Goal: Task Accomplishment & Management: Manage account settings

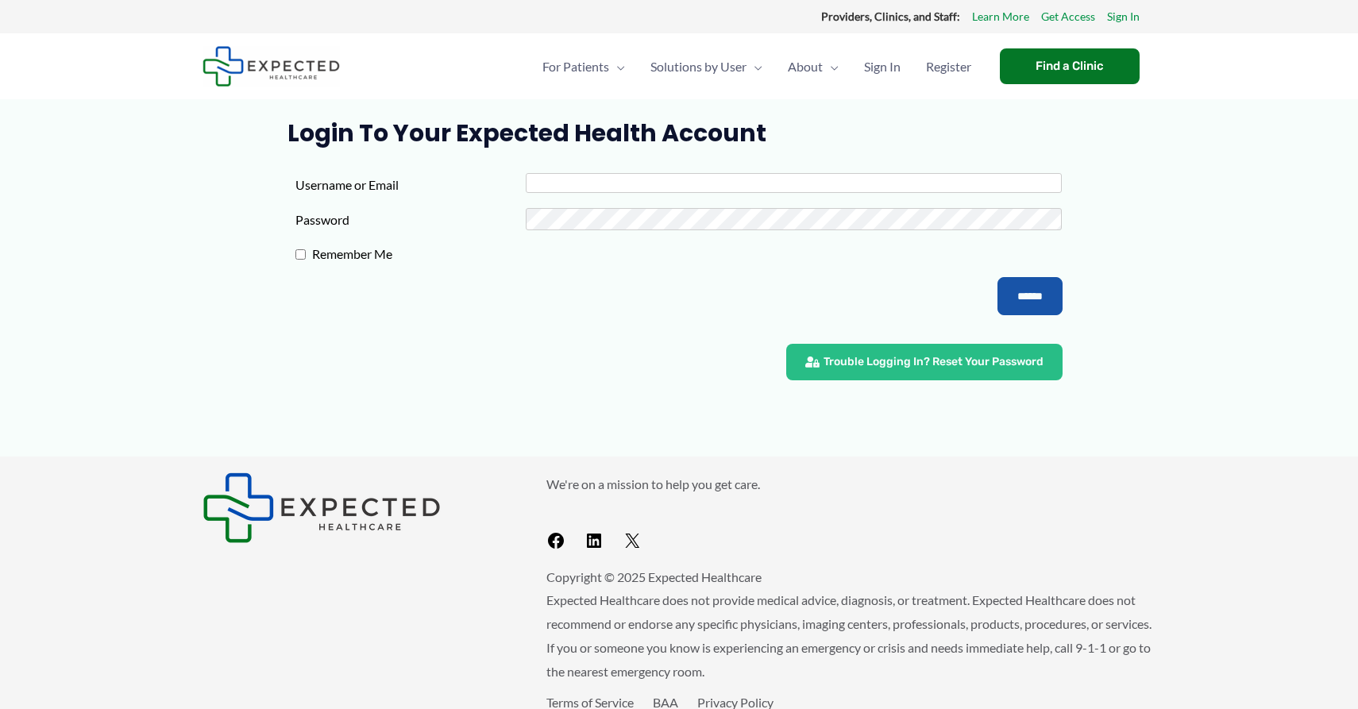
click at [628, 185] on input "Username or Email" at bounding box center [794, 183] width 537 height 20
type input "**********"
click at [998, 277] on input "******" at bounding box center [1030, 296] width 65 height 38
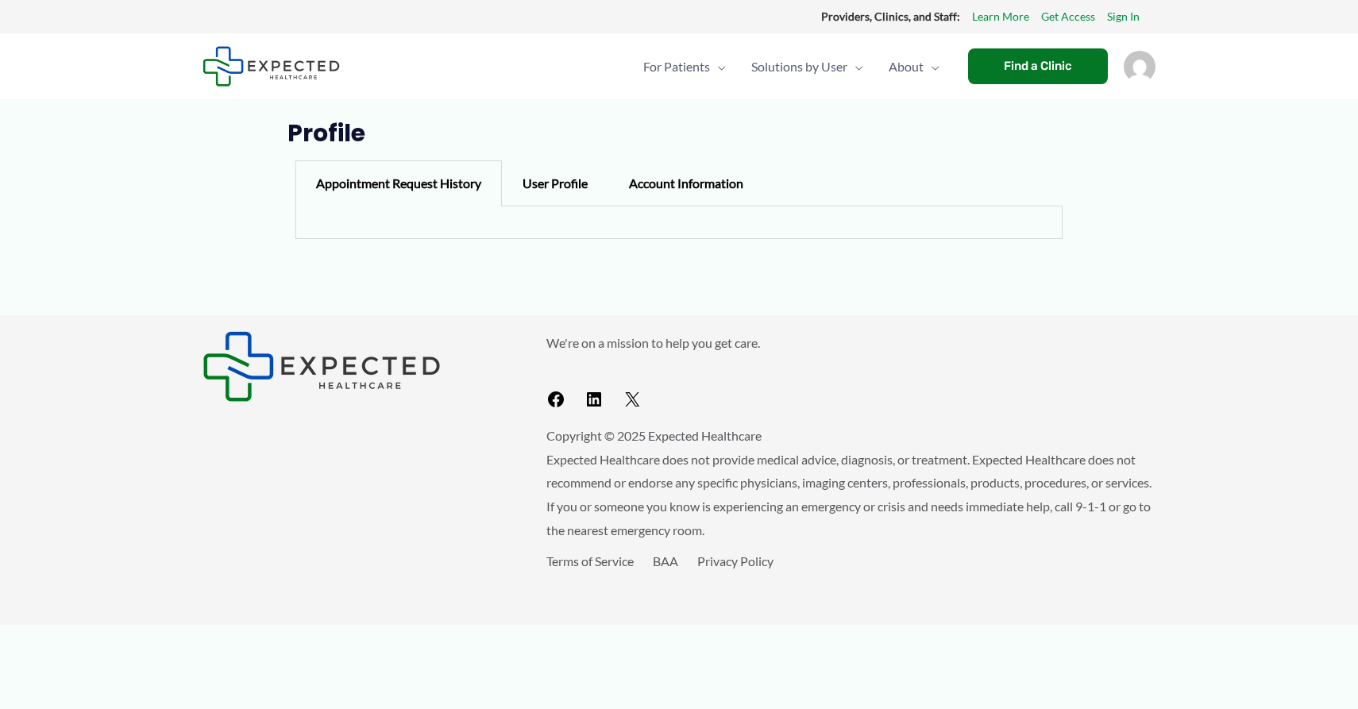
click at [552, 191] on div "User Profile" at bounding box center [555, 183] width 106 height 46
click at [655, 194] on div "Account Information" at bounding box center [687, 183] width 156 height 46
click at [427, 184] on div "Appointment Request History" at bounding box center [399, 183] width 207 height 46
click at [628, 189] on div "Account Information" at bounding box center [687, 183] width 156 height 46
click at [557, 199] on div "User Profile" at bounding box center [555, 183] width 106 height 46
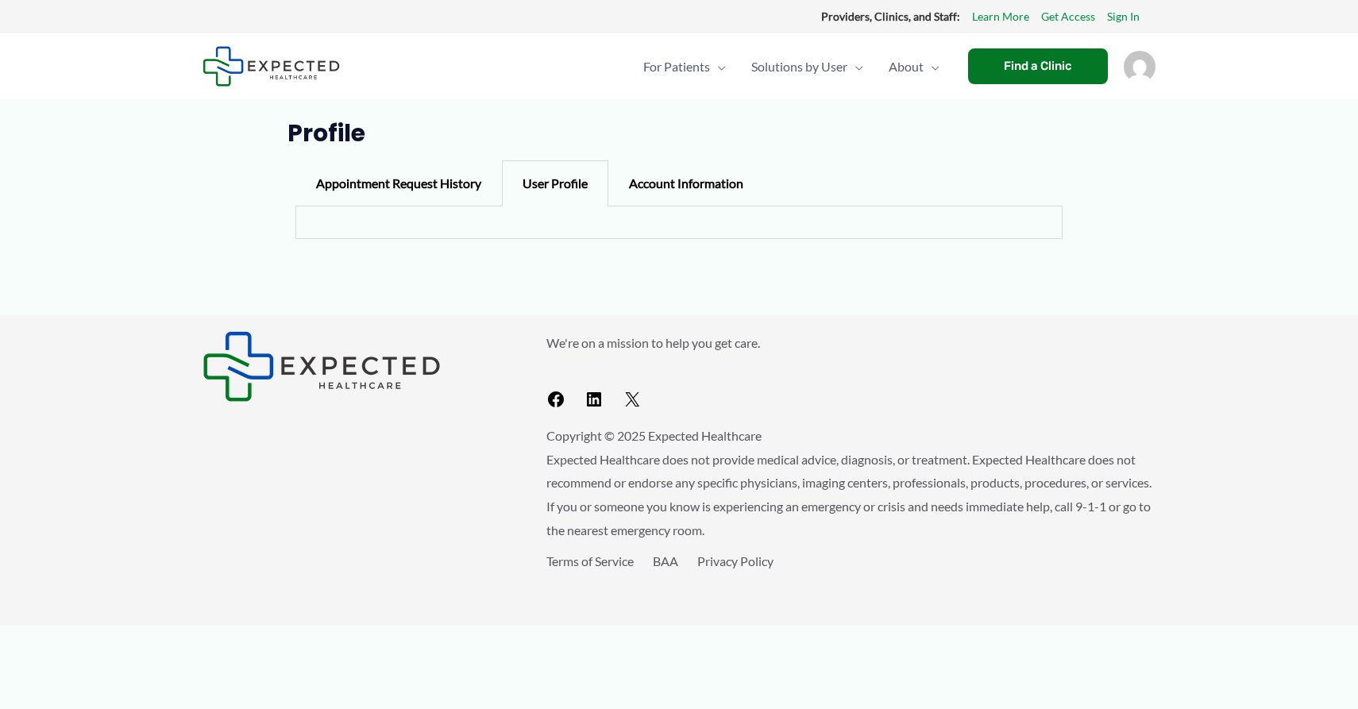
click at [384, 178] on div "Appointment Request History" at bounding box center [399, 183] width 207 height 46
click at [612, 178] on div "Account Information" at bounding box center [687, 183] width 156 height 46
click at [579, 184] on div "User Profile" at bounding box center [555, 183] width 106 height 46
click at [758, 135] on h1 "Profile" at bounding box center [680, 133] width 784 height 29
